Goal: Information Seeking & Learning: Learn about a topic

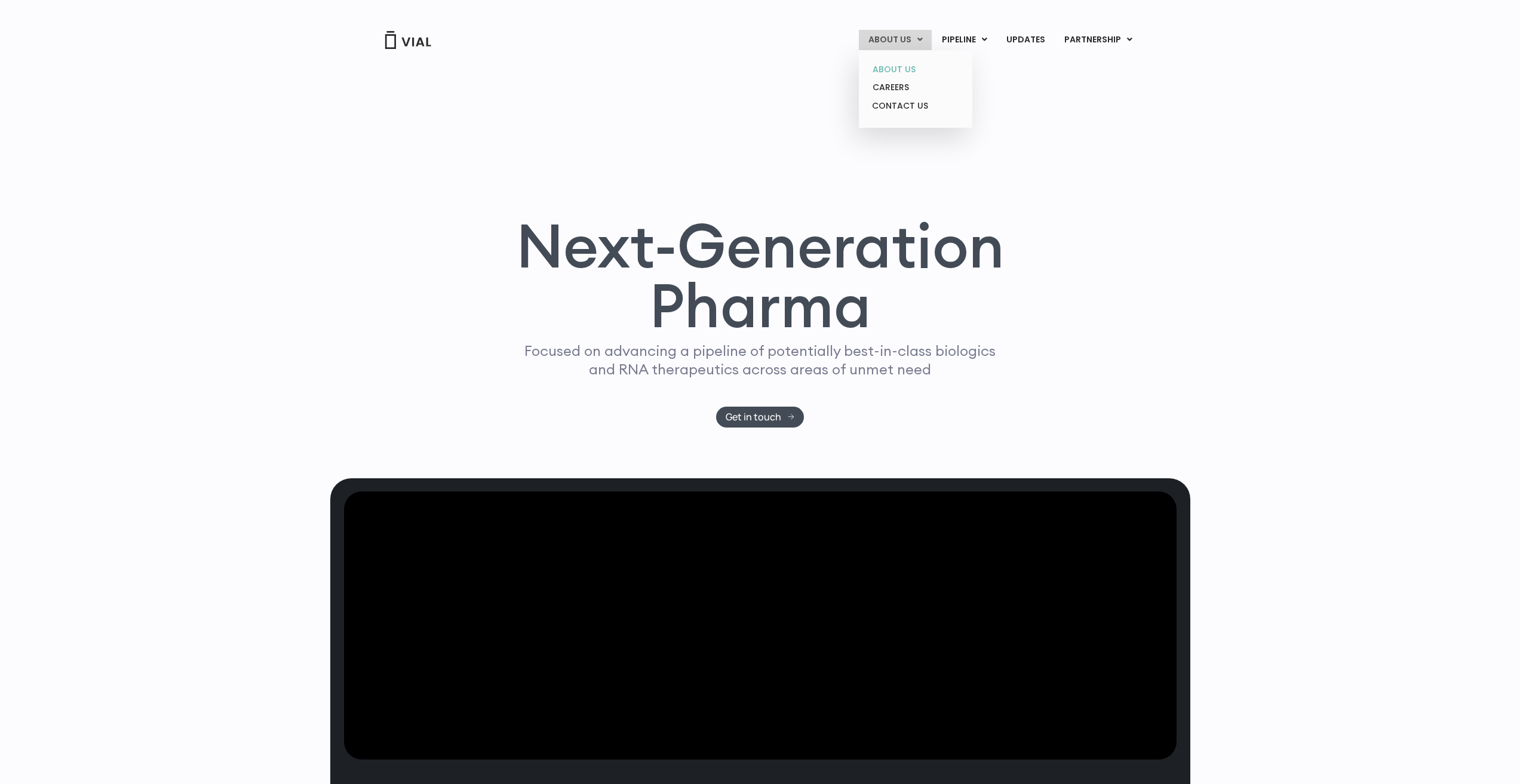
click at [896, 68] on link "ABOUT US" at bounding box center [915, 70] width 105 height 18
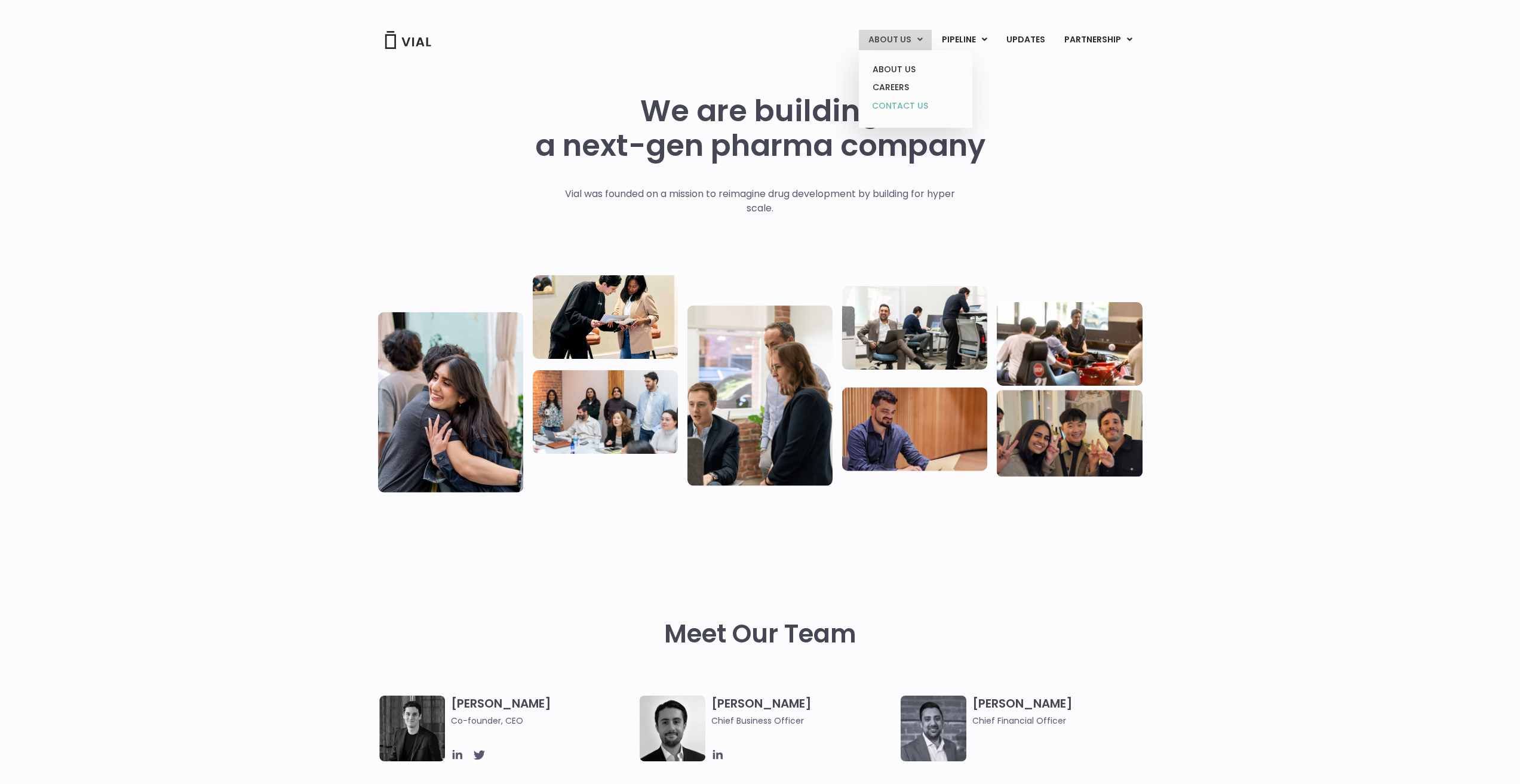
click at [899, 112] on link "CONTACT US" at bounding box center [915, 106] width 105 height 19
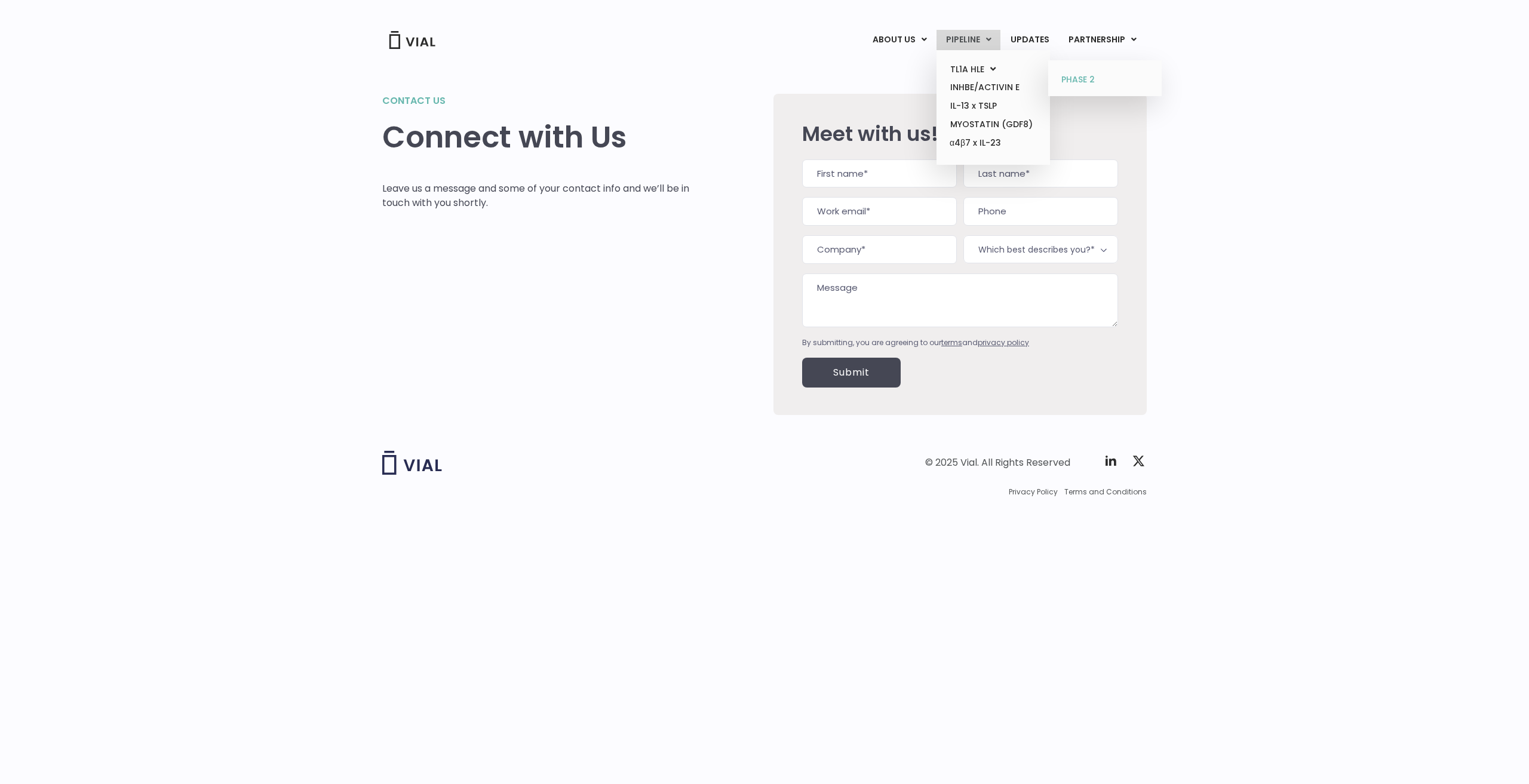
click at [1096, 81] on link "PHASE 2" at bounding box center [1105, 79] width 105 height 19
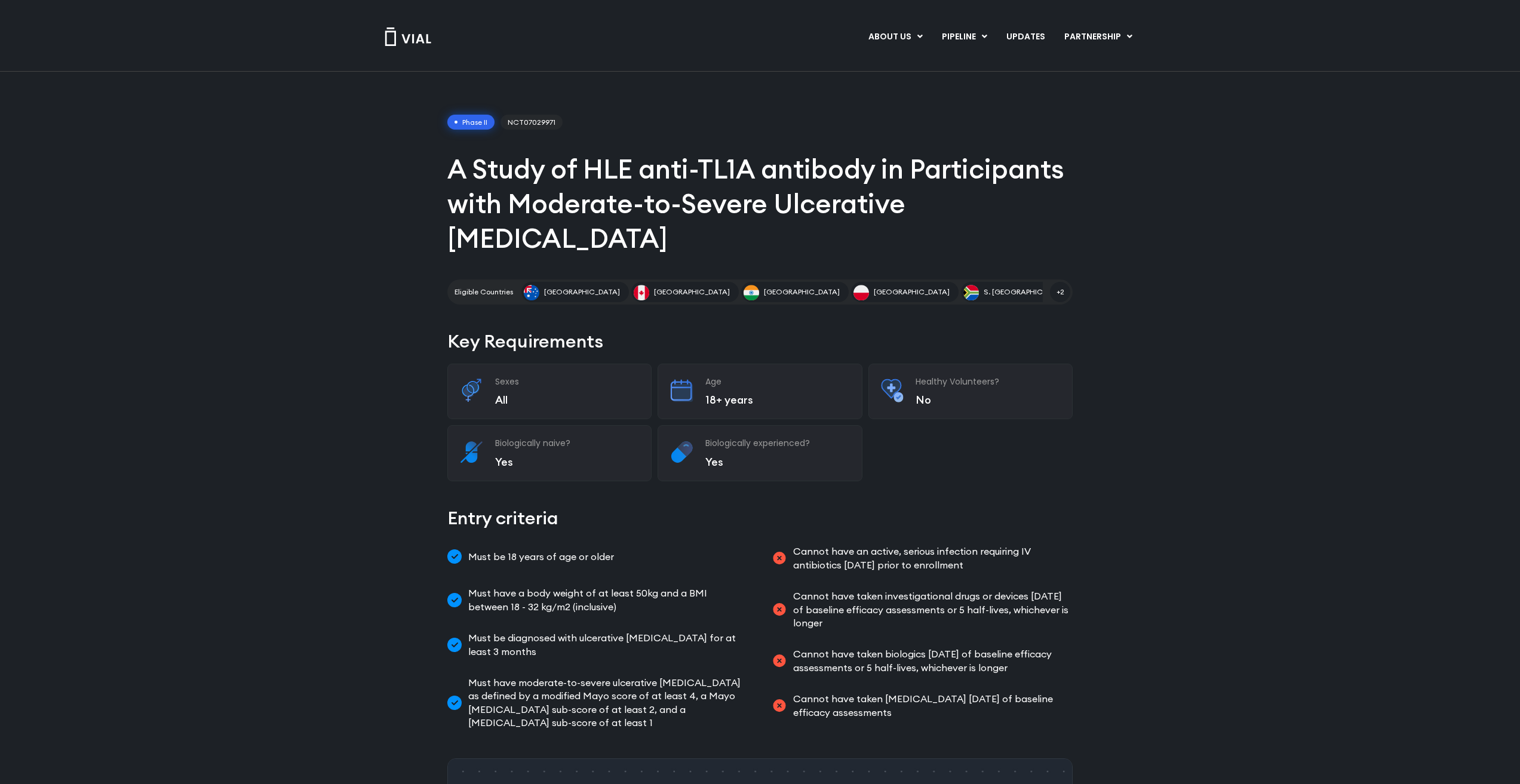
click at [411, 34] on img at bounding box center [408, 36] width 48 height 18
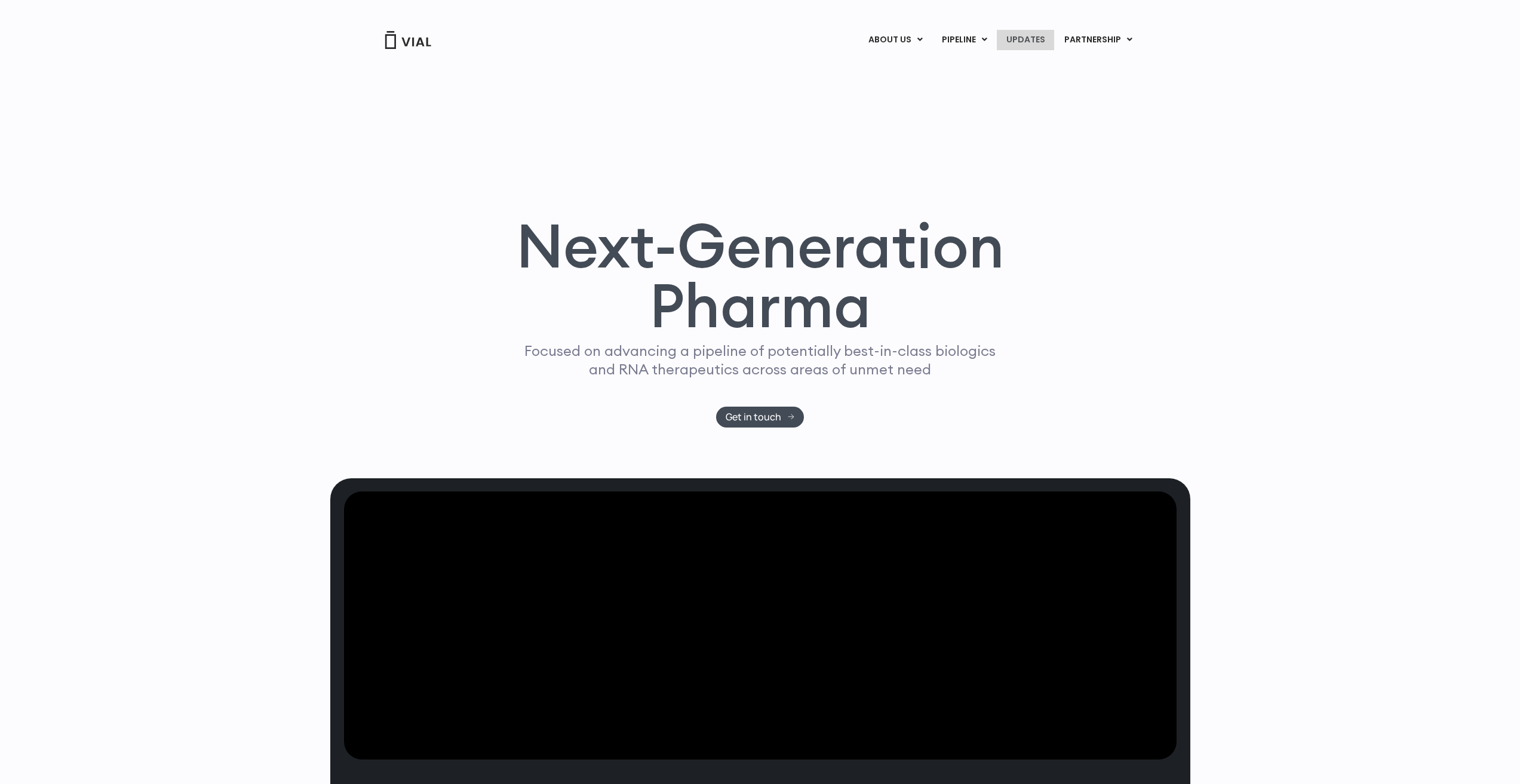
click at [1017, 40] on link "UPDATES" at bounding box center [1025, 40] width 57 height 20
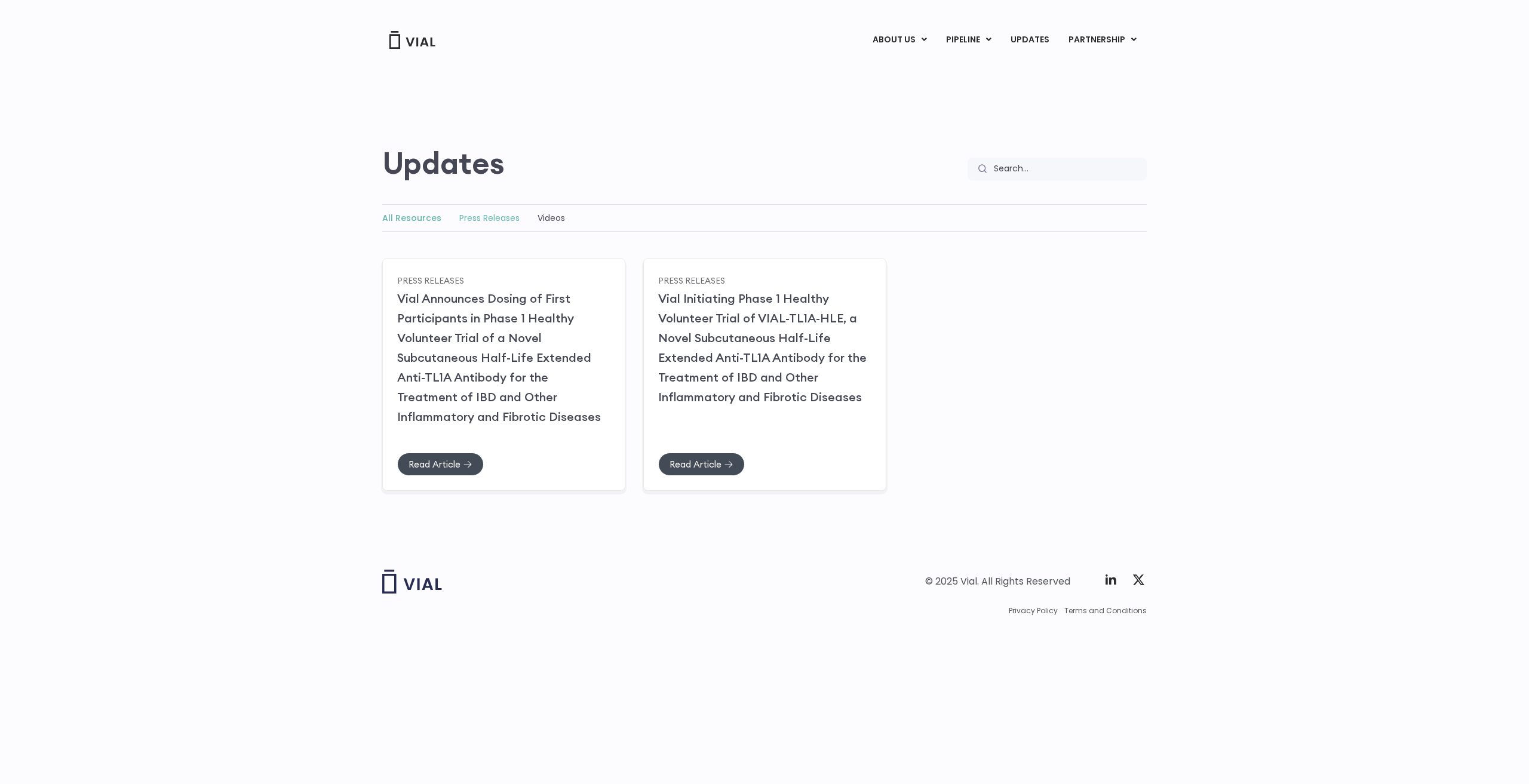
click at [480, 212] on link "Press Releases" at bounding box center [489, 218] width 60 height 12
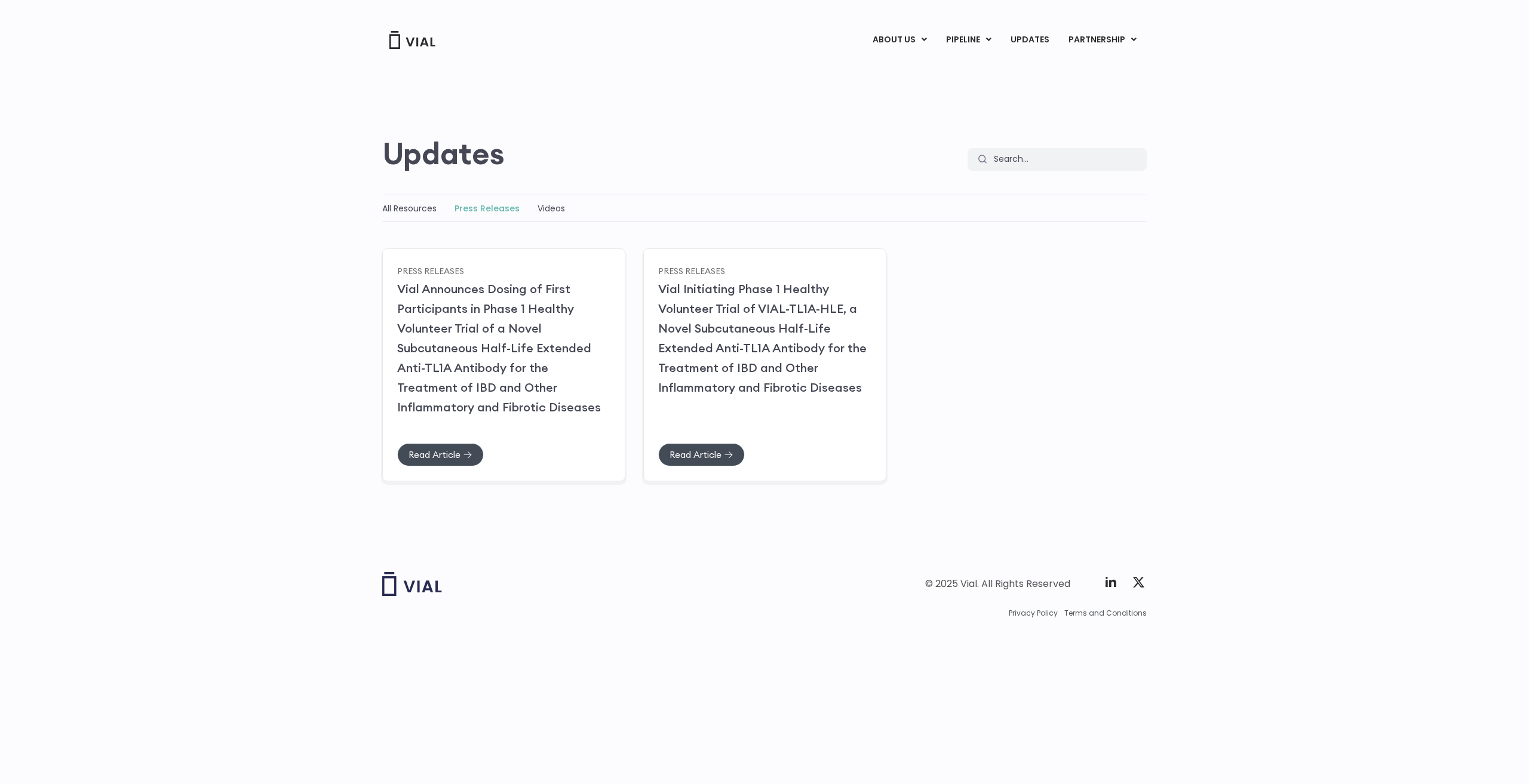
click at [407, 42] on img at bounding box center [413, 40] width 48 height 18
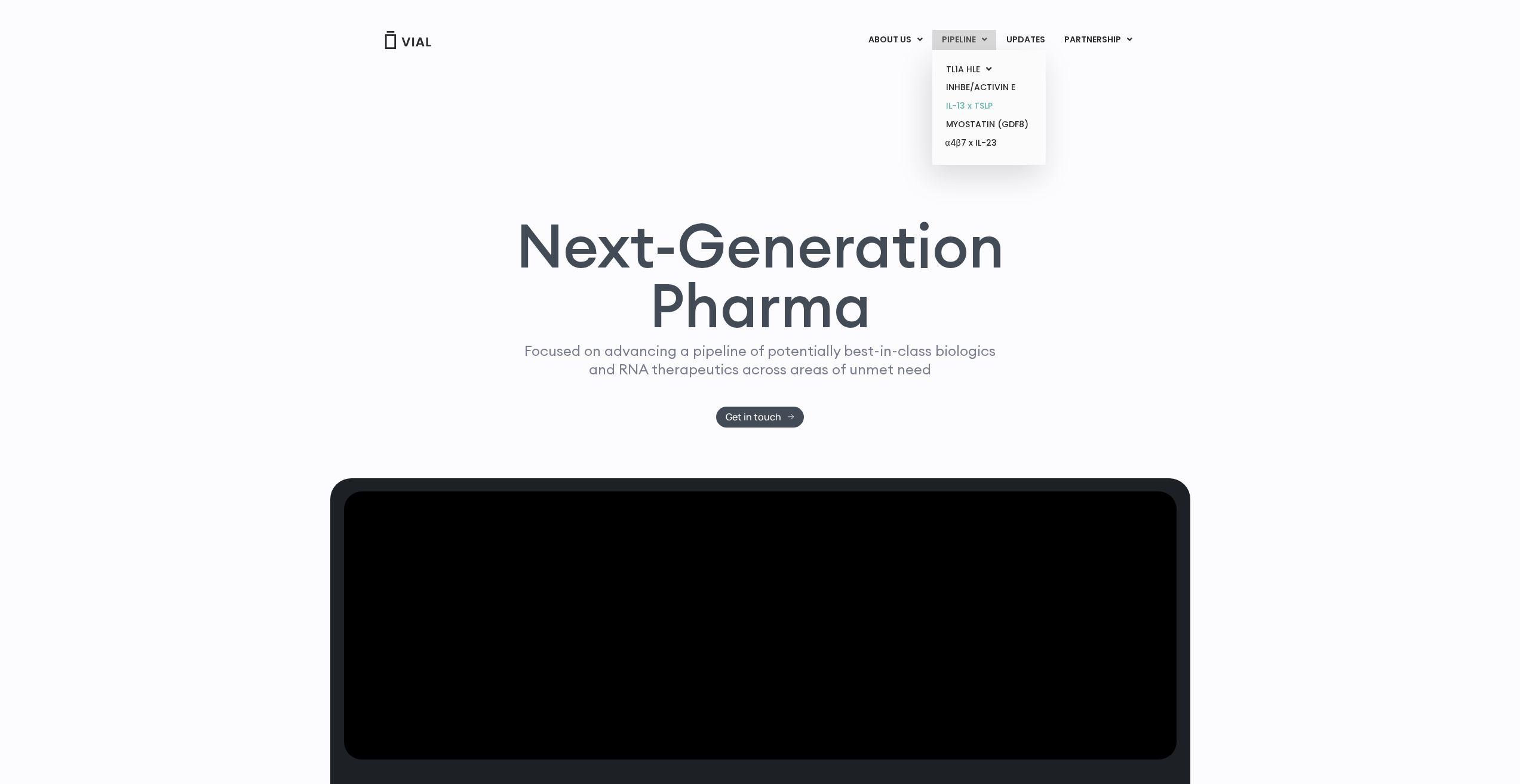
click at [966, 107] on link "IL-13 x TSLP" at bounding box center [988, 106] width 105 height 18
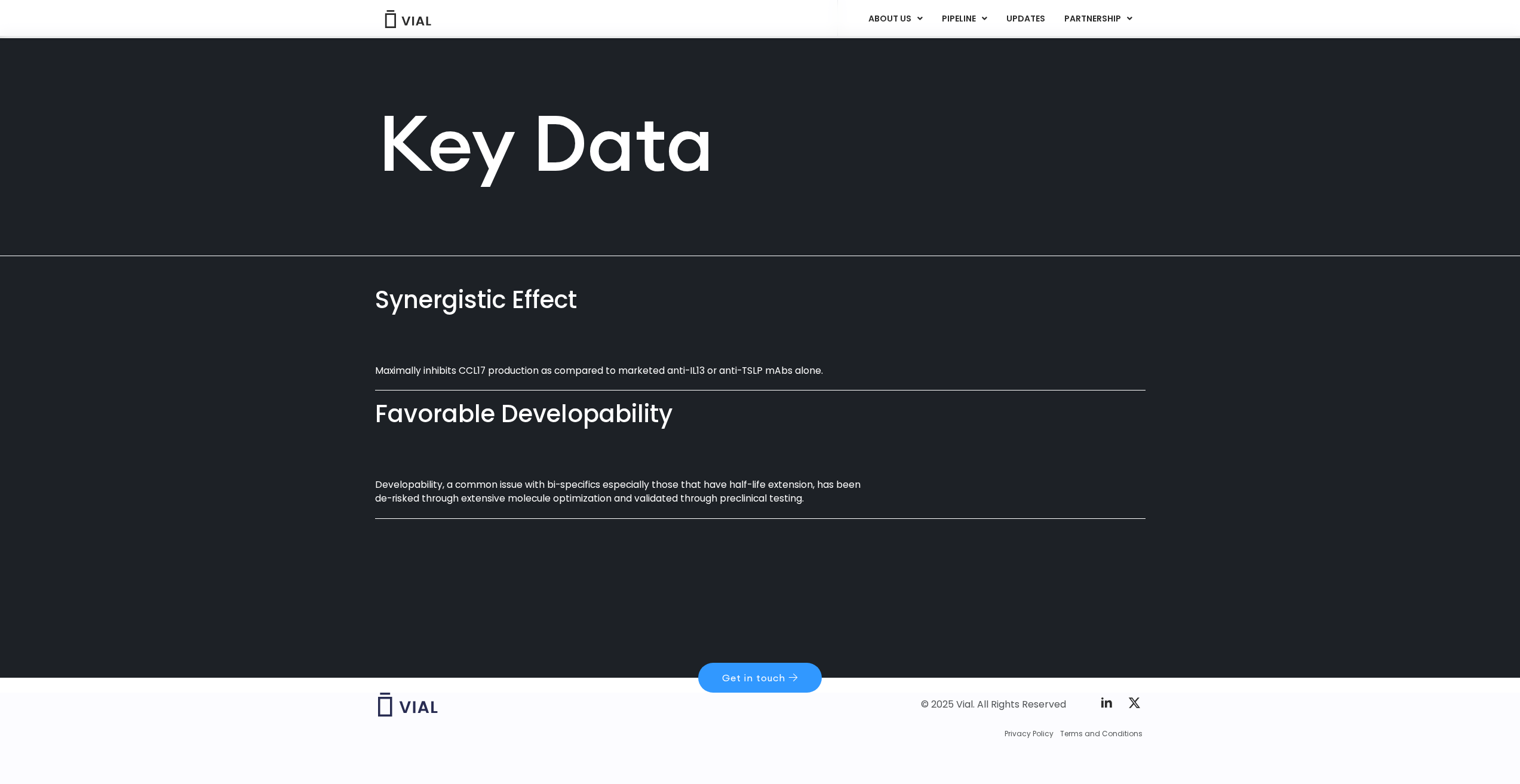
scroll to position [477, 0]
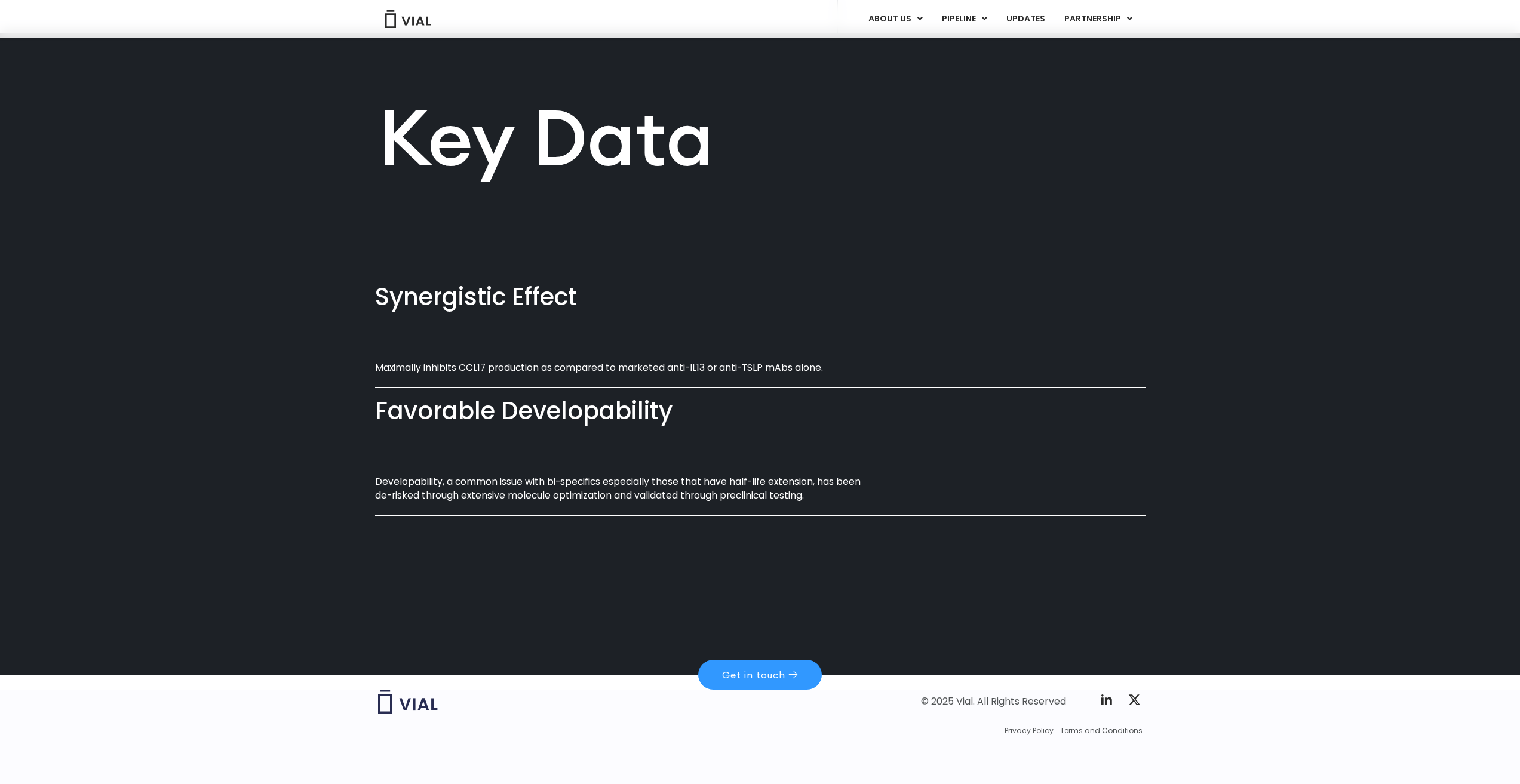
drag, startPoint x: 566, startPoint y: 293, endPoint x: 302, endPoint y: 292, distance: 264.0
click at [302, 292] on div "Synergistic Effect Maximally inhibits CCL17 production as compared to marketed …" at bounding box center [760, 389] width 1520 height 272
click at [266, 568] on div "Synergistic Effect Maximally inhibits CCL17 production as compared to marketed …" at bounding box center [760, 464] width 1520 height 422
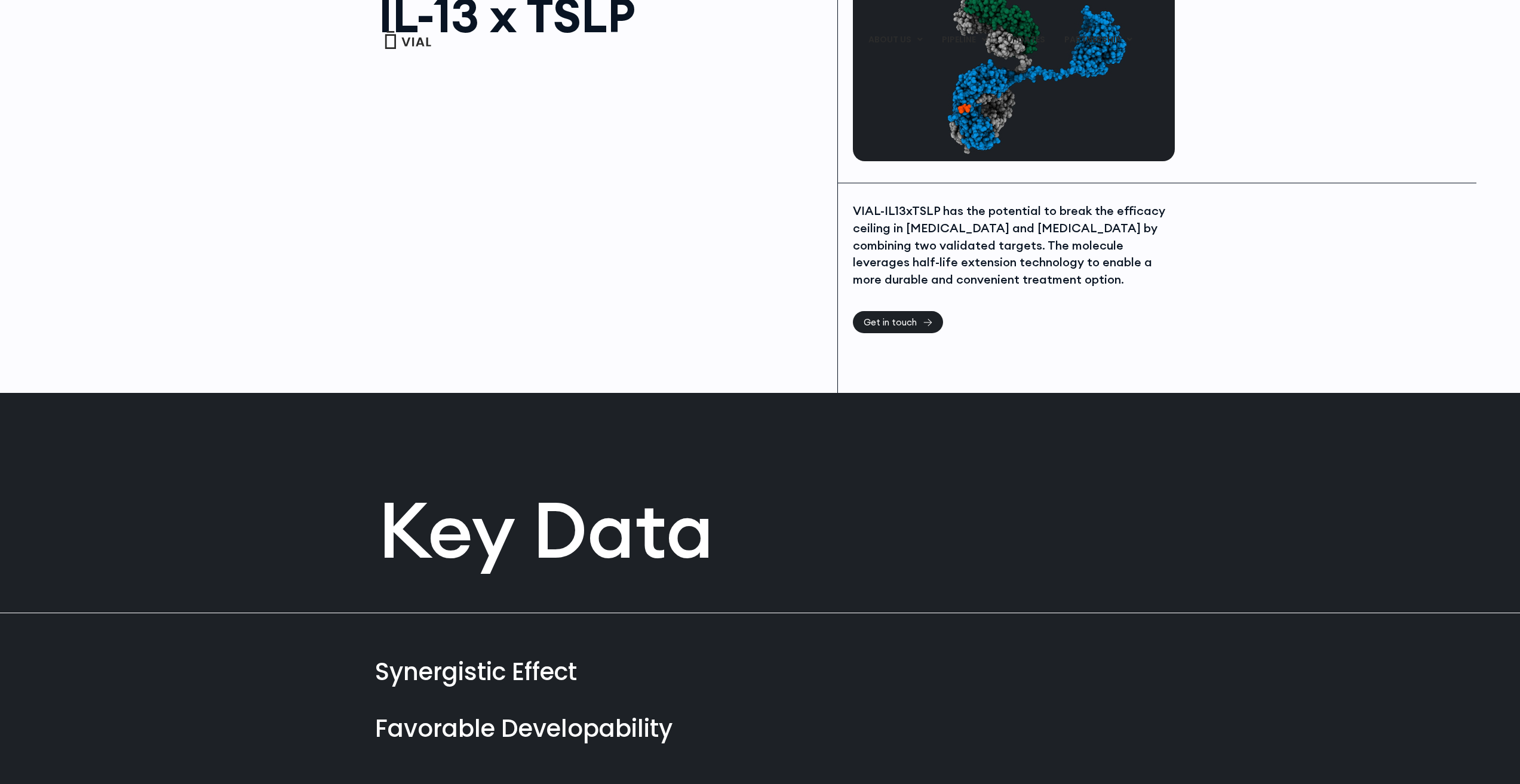
scroll to position [0, 0]
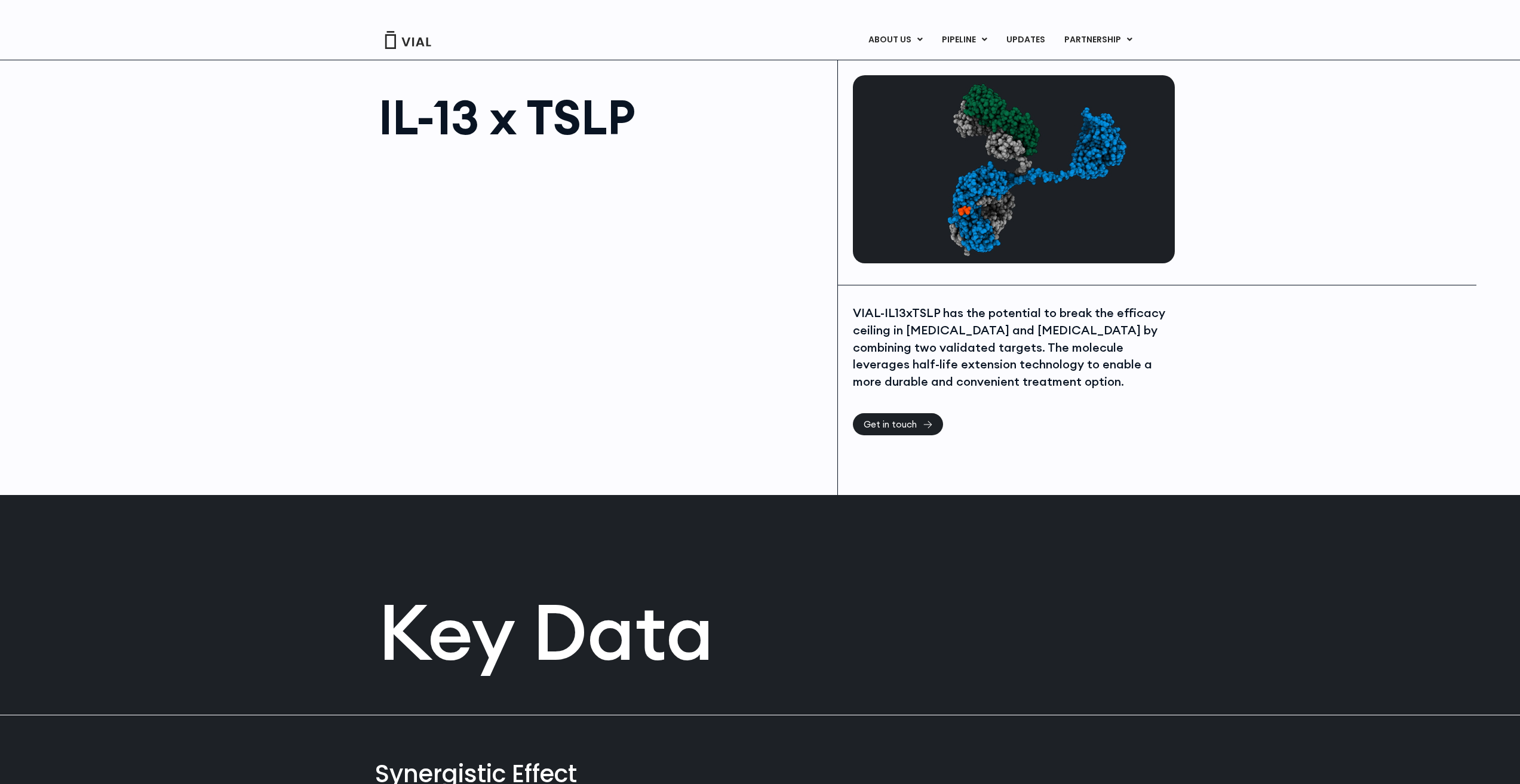
click at [389, 41] on img at bounding box center [408, 40] width 48 height 18
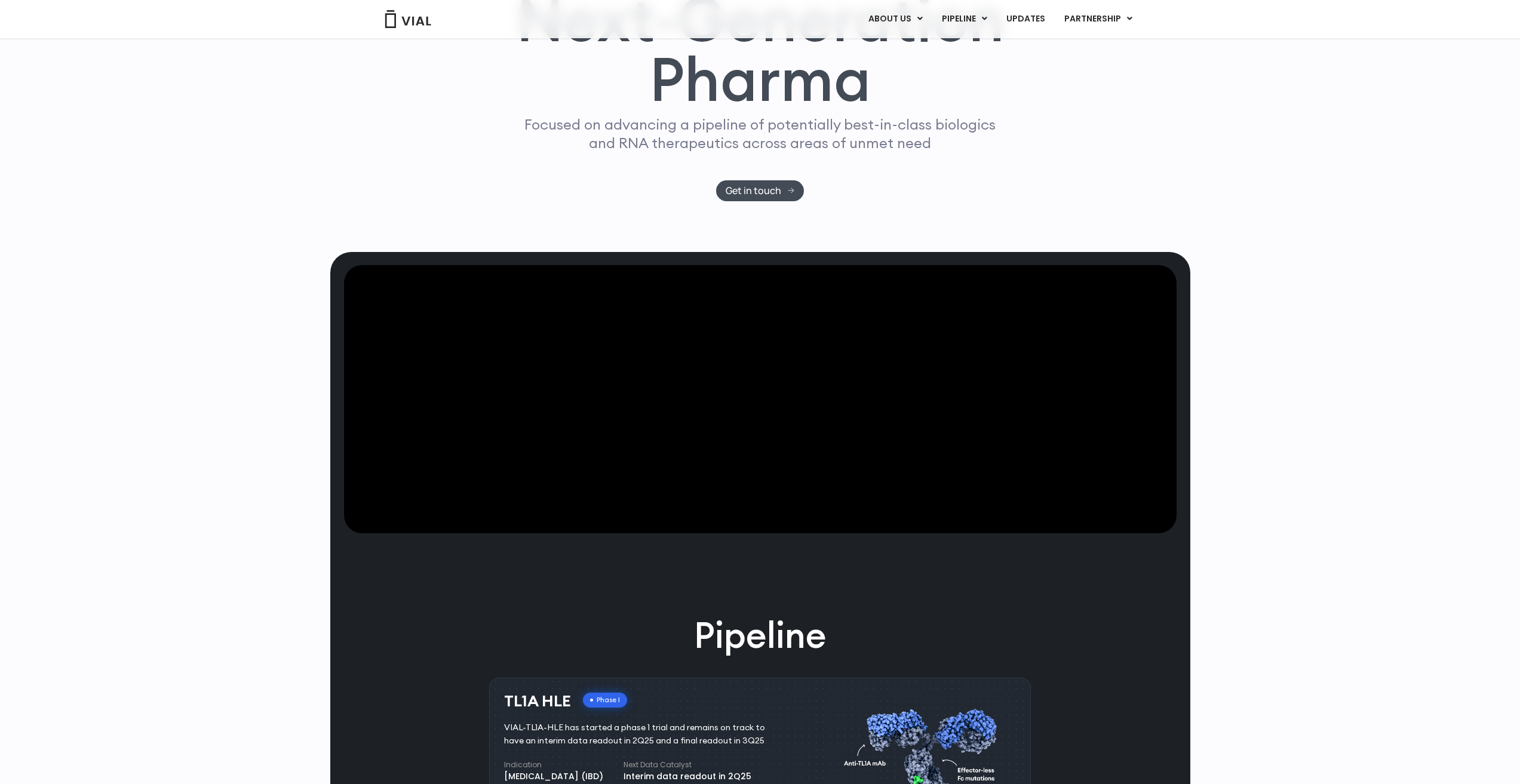
scroll to position [239, 0]
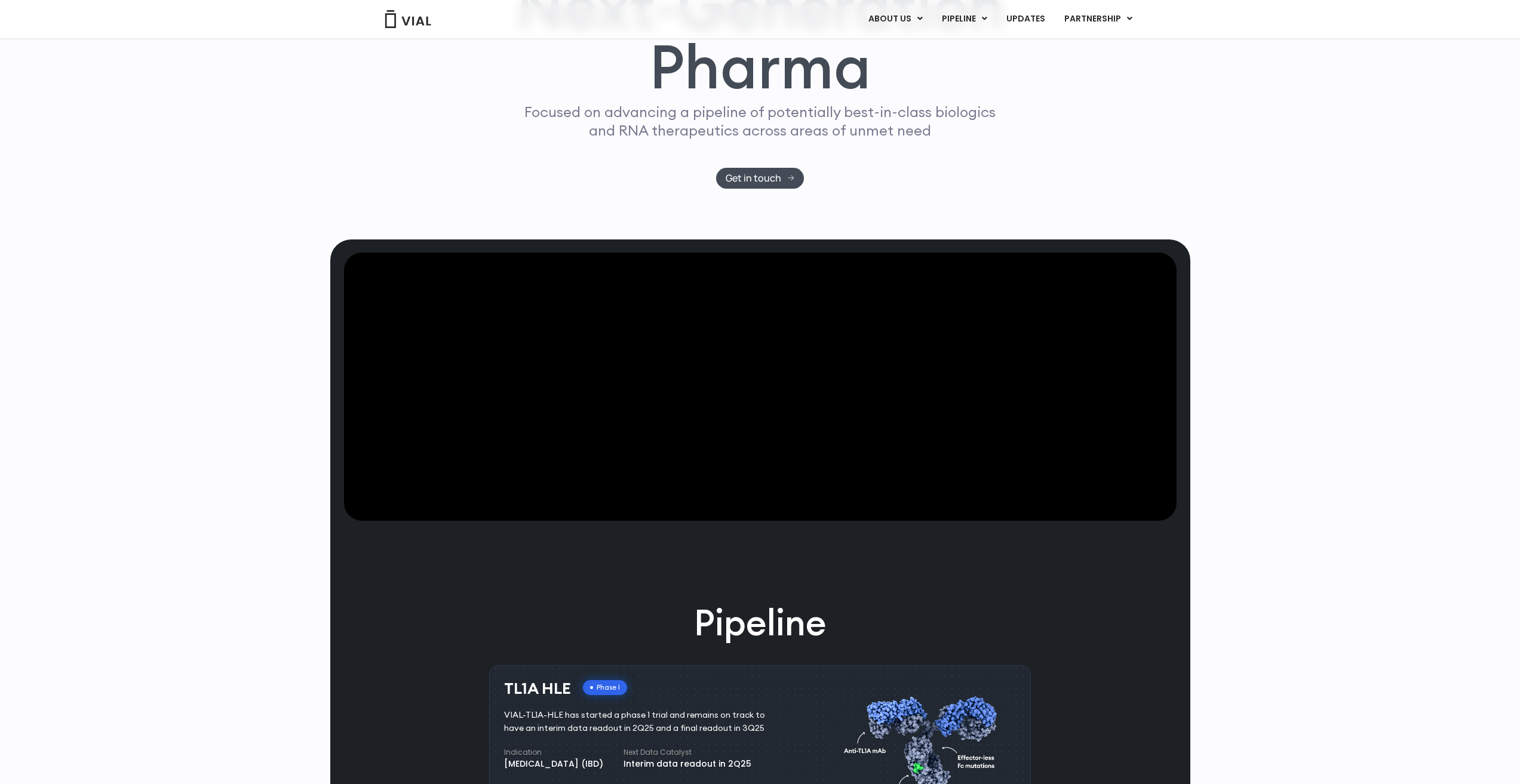
drag, startPoint x: 613, startPoint y: 359, endPoint x: 472, endPoint y: 351, distance: 141.2
click at [474, 360] on video at bounding box center [760, 387] width 832 height 269
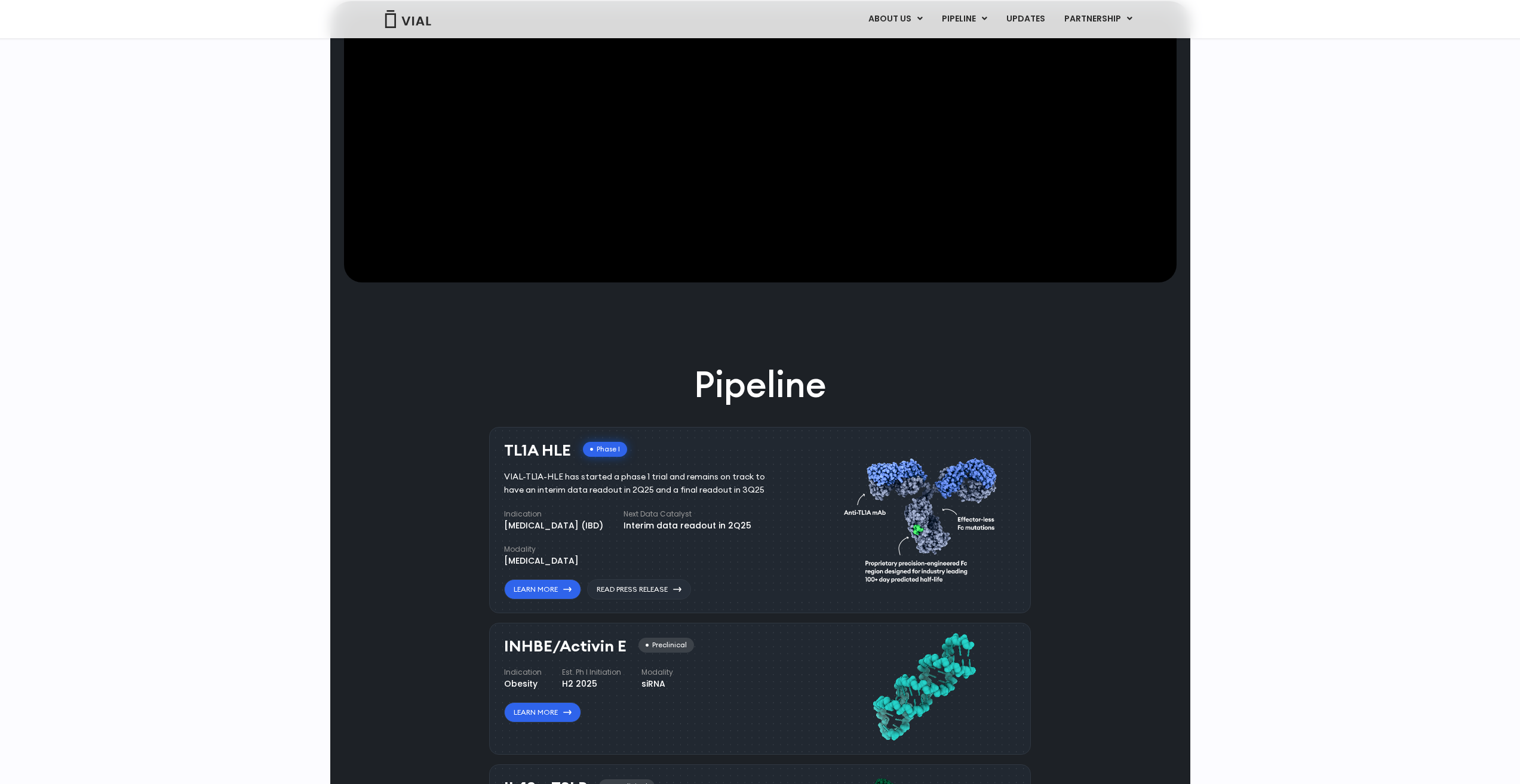
scroll to position [179, 0]
